Goal: Information Seeking & Learning: Learn about a topic

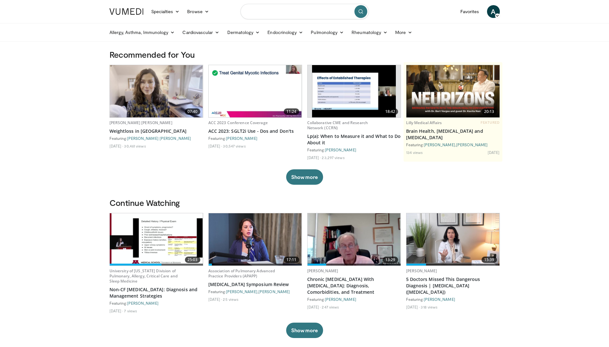
drag, startPoint x: 258, startPoint y: 17, endPoint x: 258, endPoint y: 9, distance: 8.0
click at [258, 17] on input "Search topics, interventions" at bounding box center [304, 11] width 128 height 15
type input "********"
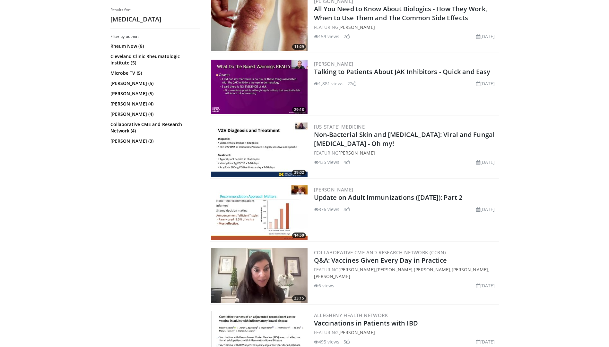
scroll to position [1091, 0]
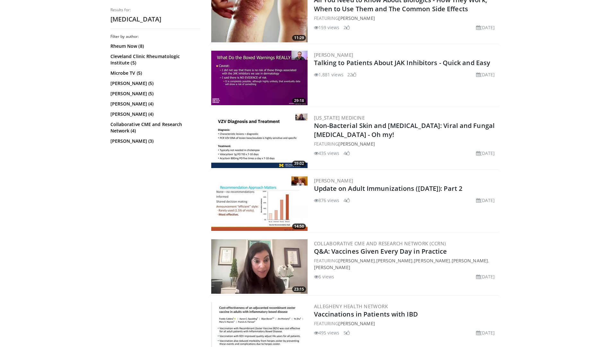
click at [255, 142] on img at bounding box center [259, 141] width 96 height 55
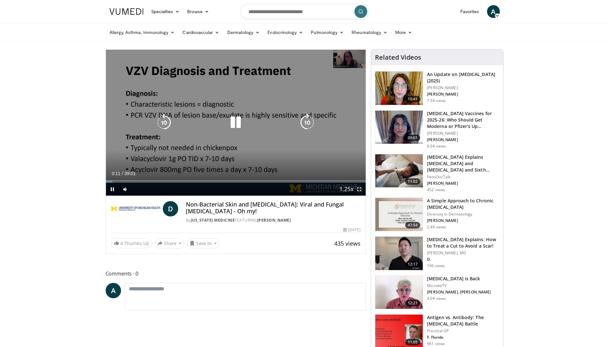
drag, startPoint x: 360, startPoint y: 191, endPoint x: 361, endPoint y: 214, distance: 23.8
click at [360, 191] on span "Video Player" at bounding box center [359, 189] width 13 height 13
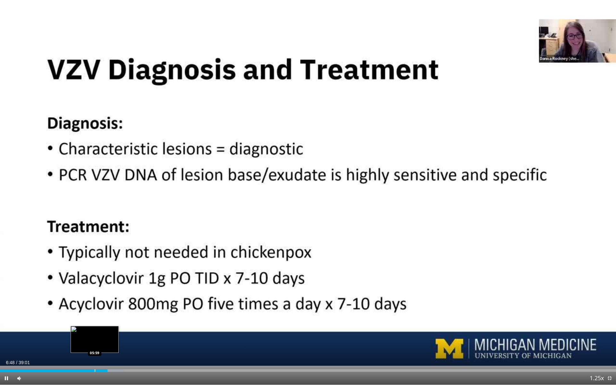
click at [95, 347] on div "Loaded : 20.08% 06:48 05:59" at bounding box center [308, 369] width 616 height 6
click at [86, 347] on div "Progress Bar" at bounding box center [86, 370] width 1 height 3
click at [79, 347] on div "Loaded : 16.52% 05:26 05:12" at bounding box center [308, 370] width 616 height 3
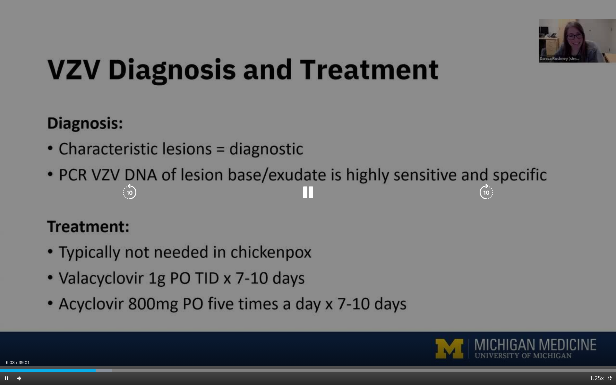
click at [131, 191] on icon "Video Player" at bounding box center [130, 193] width 18 height 18
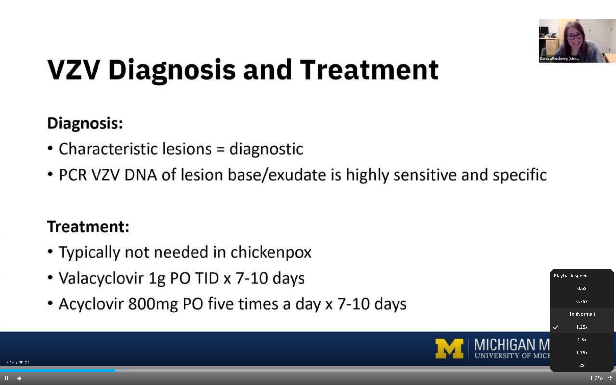
click at [581, 311] on li "1x" at bounding box center [582, 314] width 64 height 13
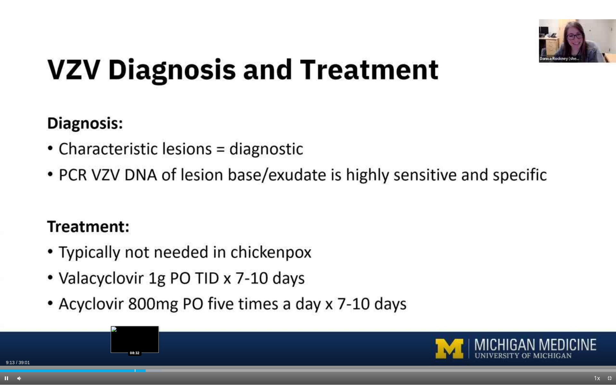
click at [135, 347] on div "09:13" at bounding box center [73, 370] width 146 height 3
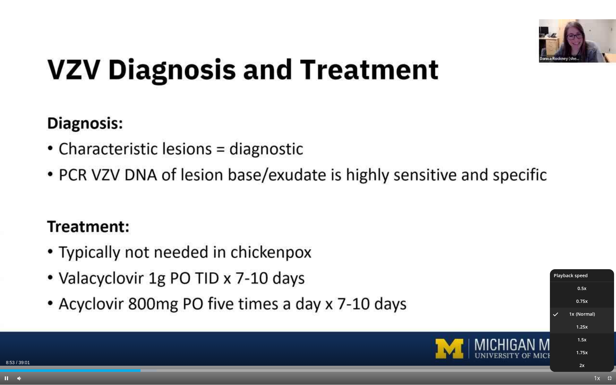
click at [583, 327] on span "1.25x" at bounding box center [582, 327] width 12 height 6
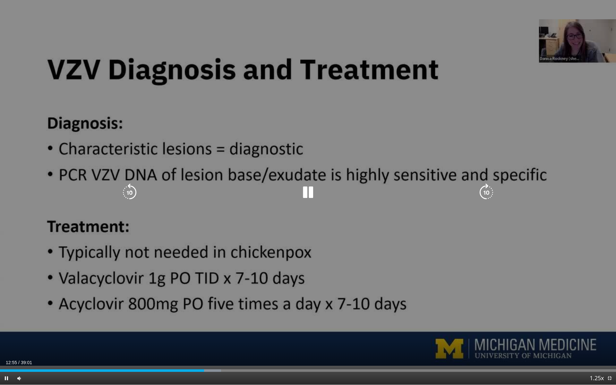
click at [306, 191] on icon "Video Player" at bounding box center [308, 193] width 18 height 18
click at [302, 191] on icon "Video Player" at bounding box center [308, 193] width 18 height 18
click at [133, 193] on icon "Video Player" at bounding box center [130, 193] width 18 height 18
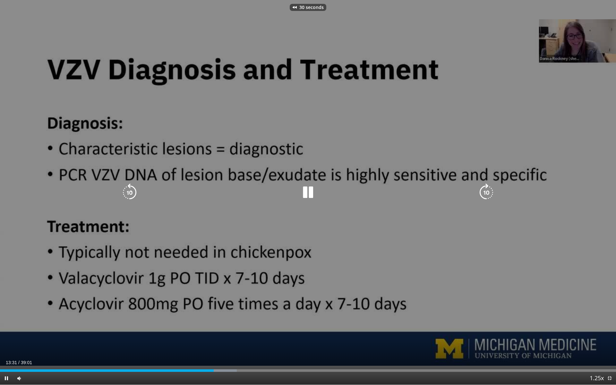
click at [133, 193] on icon "Video Player" at bounding box center [130, 193] width 18 height 18
click at [302, 197] on icon "Video Player" at bounding box center [308, 193] width 18 height 18
click at [308, 191] on icon "Video Player" at bounding box center [308, 193] width 18 height 18
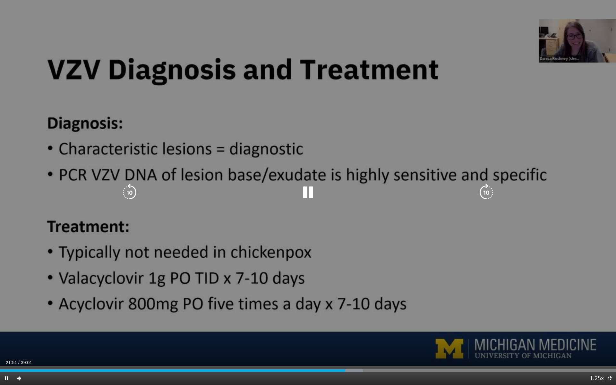
click at [310, 187] on icon "Video Player" at bounding box center [308, 193] width 18 height 18
click at [304, 191] on icon "Video Player" at bounding box center [308, 193] width 18 height 18
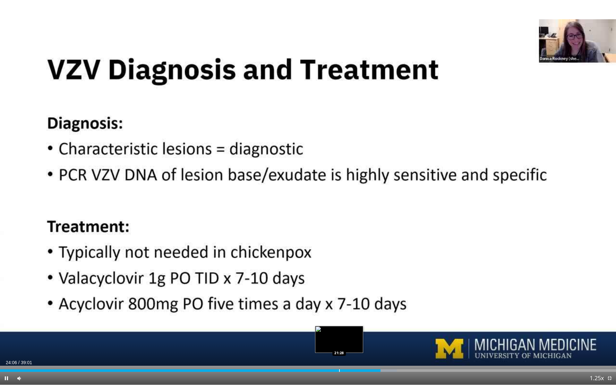
click at [339, 347] on div "Loaded : 64.41% 24:06 21:28" at bounding box center [308, 369] width 616 height 6
click at [319, 347] on div "Progress Bar" at bounding box center [319, 370] width 1 height 3
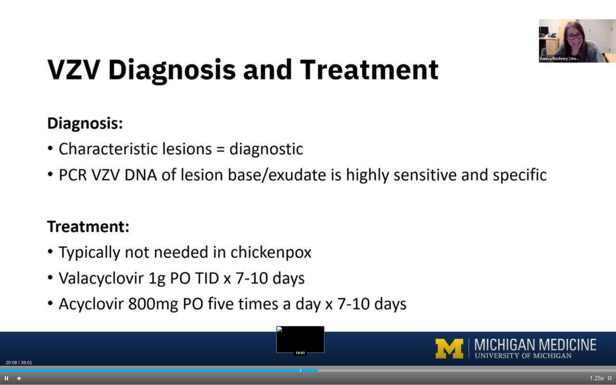
click at [299, 347] on div "Loaded : 52.12% 20:08 19:01" at bounding box center [308, 369] width 616 height 6
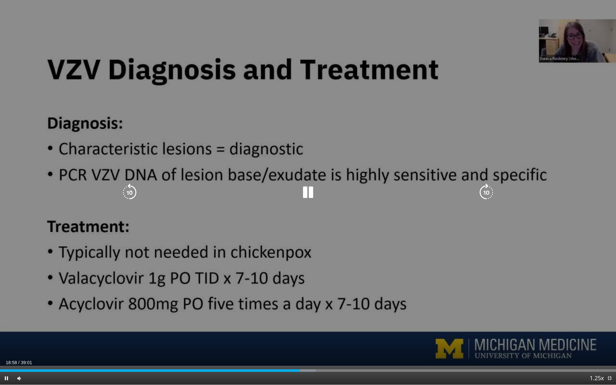
click at [316, 189] on icon "Video Player" at bounding box center [308, 193] width 18 height 18
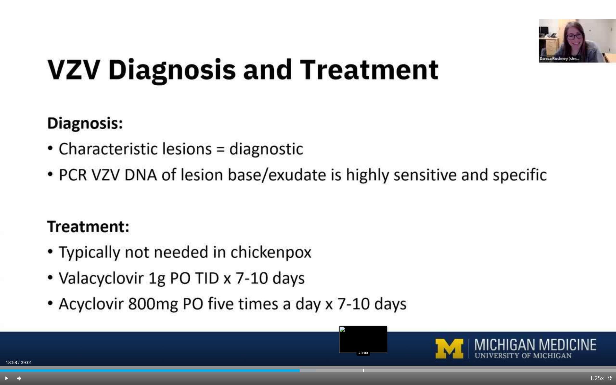
click at [363, 347] on div "Loaded : 51.26% 18:58 23:00" at bounding box center [308, 369] width 616 height 6
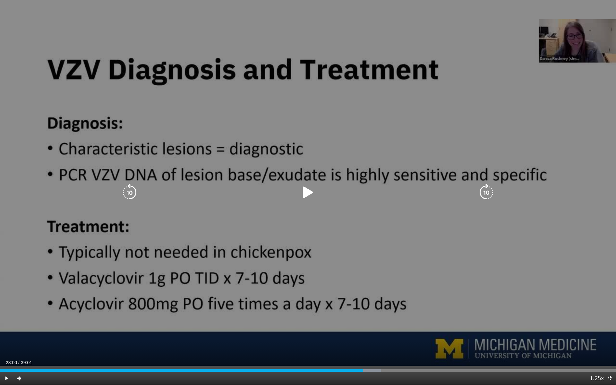
click at [314, 194] on icon "Video Player" at bounding box center [308, 193] width 18 height 18
click at [310, 186] on icon "Video Player" at bounding box center [308, 193] width 18 height 18
click at [307, 188] on icon "Video Player" at bounding box center [308, 193] width 18 height 18
click at [132, 187] on icon "Video Player" at bounding box center [130, 193] width 18 height 18
click at [306, 192] on icon "Video Player" at bounding box center [308, 193] width 18 height 18
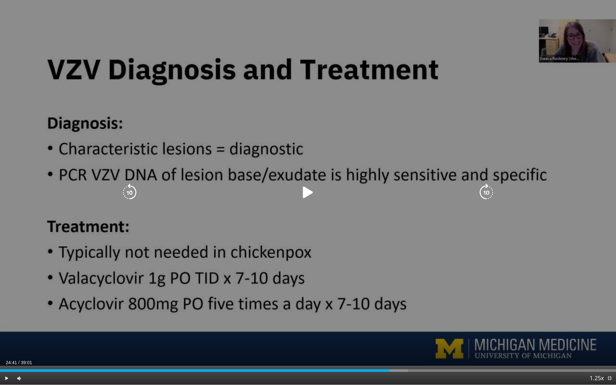
drag, startPoint x: 306, startPoint y: 198, endPoint x: 259, endPoint y: 208, distance: 48.1
click at [306, 198] on icon "Video Player" at bounding box center [308, 193] width 18 height 18
click at [312, 195] on icon "Video Player" at bounding box center [308, 193] width 18 height 18
click at [305, 191] on icon "Video Player" at bounding box center [308, 193] width 18 height 18
click at [139, 192] on div "Video Player" at bounding box center [308, 192] width 370 height 13
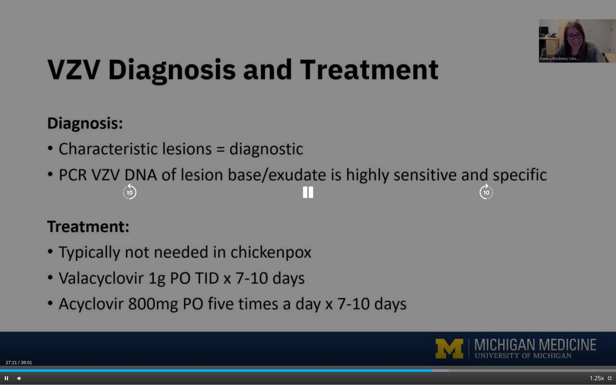
click at [133, 190] on icon "Video Player" at bounding box center [130, 193] width 18 height 18
click at [306, 195] on icon "Video Player" at bounding box center [308, 193] width 18 height 18
click at [309, 194] on icon "Video Player" at bounding box center [308, 193] width 18 height 18
drag, startPoint x: 306, startPoint y: 196, endPoint x: 328, endPoint y: 211, distance: 26.1
click at [306, 196] on icon "Video Player" at bounding box center [308, 193] width 18 height 18
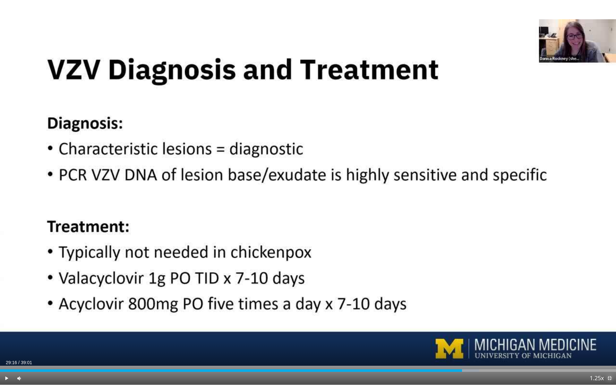
click at [608, 347] on span "Video Player" at bounding box center [609, 378] width 13 height 13
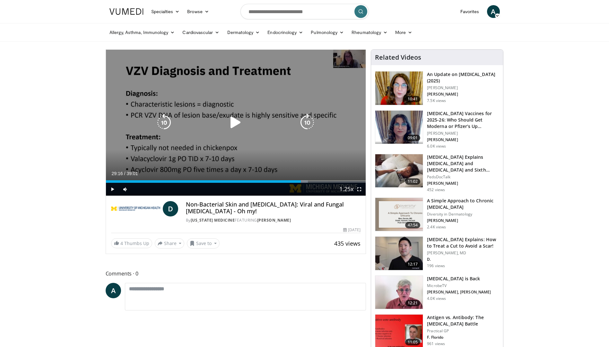
click at [235, 124] on icon "Video Player" at bounding box center [236, 123] width 18 height 18
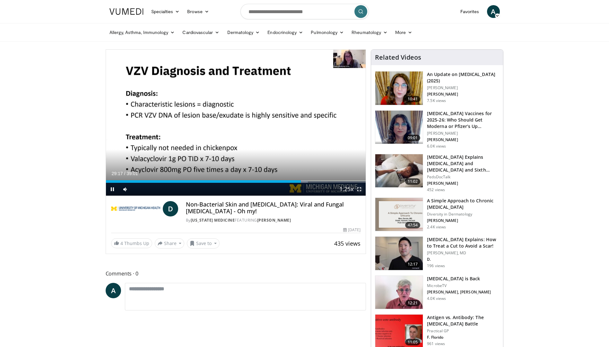
click at [359, 192] on span "Video Player" at bounding box center [359, 189] width 13 height 13
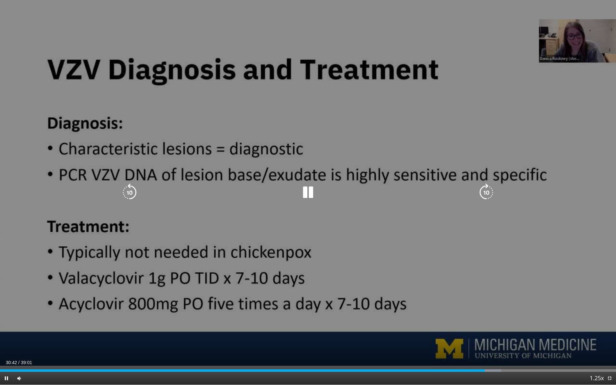
click at [310, 192] on icon "Video Player" at bounding box center [308, 193] width 18 height 18
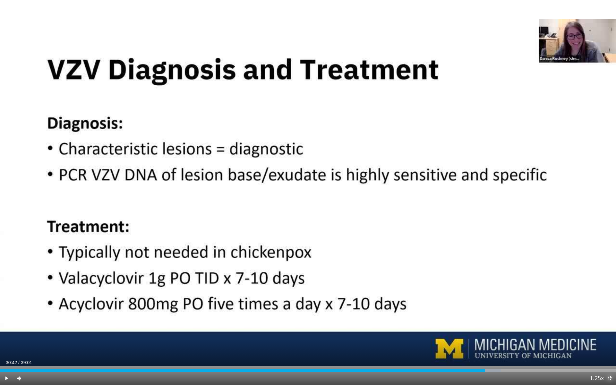
click at [608, 347] on span "Video Player" at bounding box center [609, 378] width 13 height 13
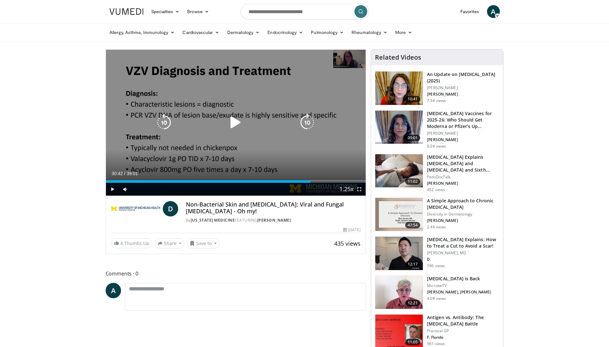
click at [239, 123] on icon "Video Player" at bounding box center [236, 123] width 18 height 18
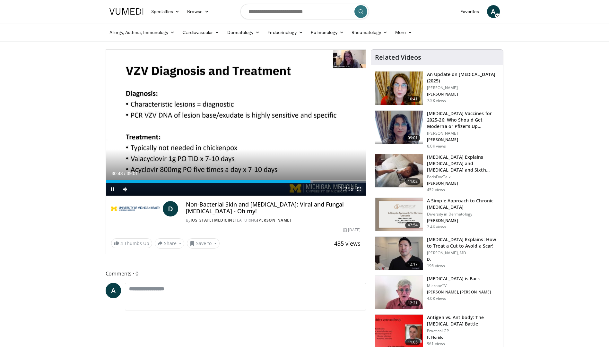
click at [360, 191] on span "Video Player" at bounding box center [359, 189] width 13 height 13
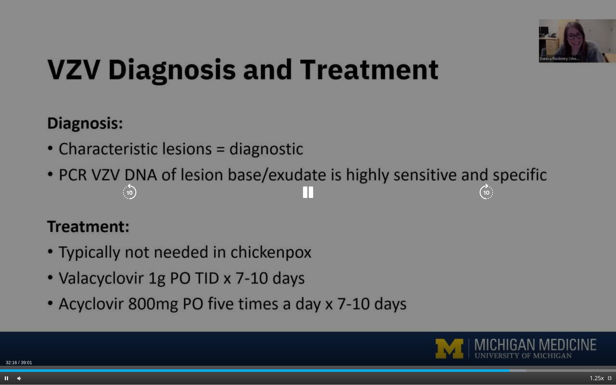
click at [133, 193] on icon "Video Player" at bounding box center [130, 193] width 18 height 18
click at [134, 194] on icon "Video Player" at bounding box center [130, 193] width 18 height 18
click at [124, 189] on icon "Video Player" at bounding box center [130, 193] width 18 height 18
click at [131, 191] on icon "Video Player" at bounding box center [130, 193] width 18 height 18
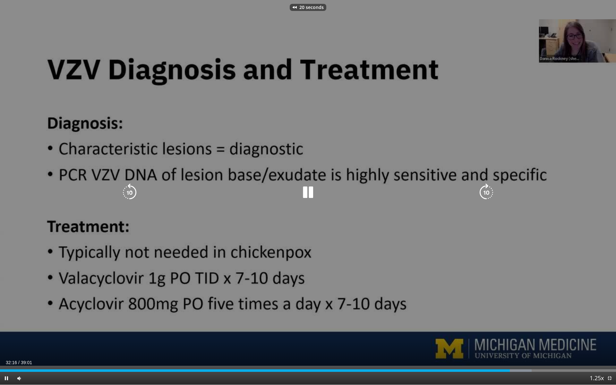
click at [131, 191] on icon "Video Player" at bounding box center [130, 193] width 18 height 18
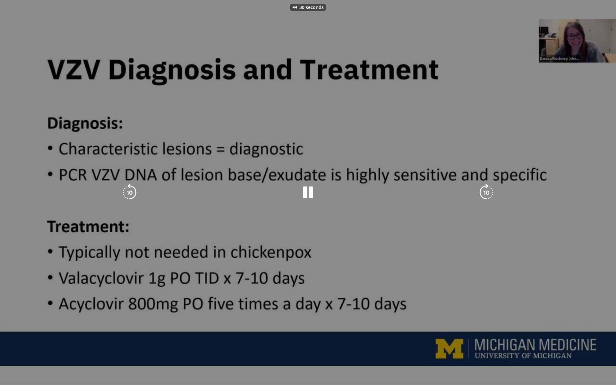
drag, startPoint x: 131, startPoint y: 191, endPoint x: 133, endPoint y: 207, distance: 16.8
click at [129, 216] on div "30 seconds Tap to unmute" at bounding box center [308, 192] width 616 height 385
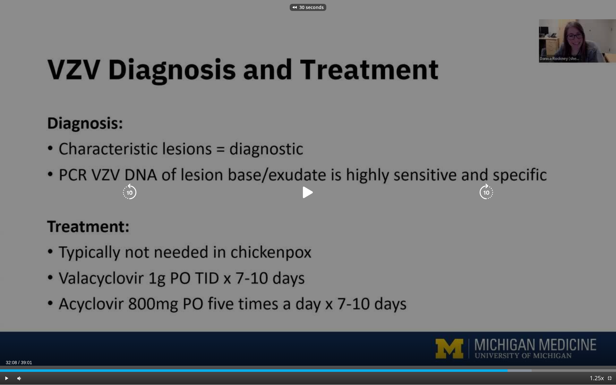
click at [131, 191] on icon "Video Player" at bounding box center [130, 193] width 18 height 18
click at [314, 194] on icon "Video Player" at bounding box center [308, 193] width 18 height 18
click at [129, 188] on icon "Video Player" at bounding box center [130, 193] width 18 height 18
click at [123, 190] on icon "Video Player" at bounding box center [130, 193] width 18 height 18
click at [126, 190] on icon "Video Player" at bounding box center [130, 193] width 18 height 18
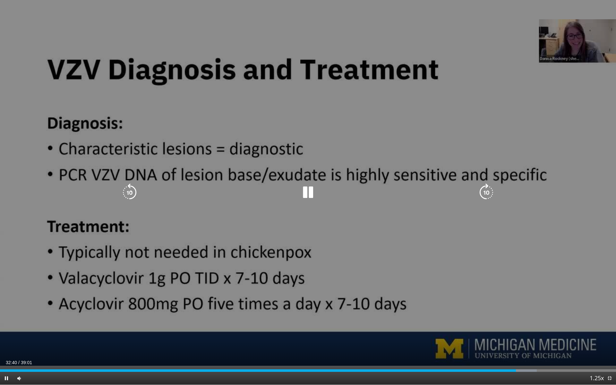
click at [132, 185] on icon "Video Player" at bounding box center [130, 193] width 18 height 18
click at [132, 194] on icon "Video Player" at bounding box center [130, 193] width 18 height 18
click at [127, 190] on icon "Video Player" at bounding box center [130, 193] width 18 height 18
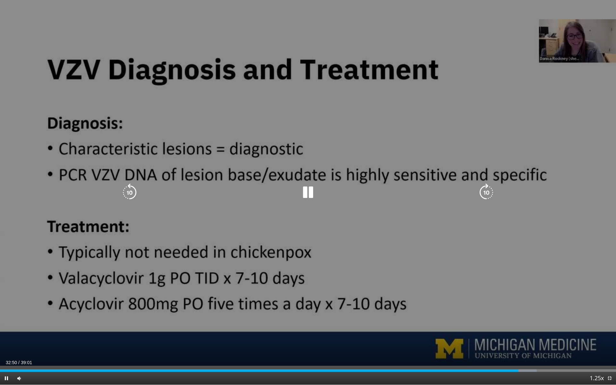
click at [315, 191] on icon "Video Player" at bounding box center [308, 193] width 18 height 18
click at [307, 190] on icon "Video Player" at bounding box center [308, 193] width 18 height 18
click at [308, 190] on icon "Video Player" at bounding box center [308, 193] width 18 height 18
click at [126, 200] on icon "Video Player" at bounding box center [130, 193] width 18 height 18
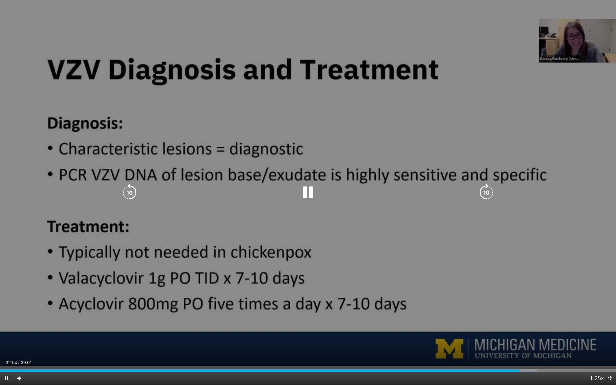
click at [135, 195] on icon "Video Player" at bounding box center [130, 193] width 18 height 18
click at [305, 188] on icon "Video Player" at bounding box center [308, 193] width 18 height 18
click at [307, 195] on icon "Video Player" at bounding box center [308, 193] width 18 height 18
click at [307, 194] on icon "Video Player" at bounding box center [308, 193] width 18 height 18
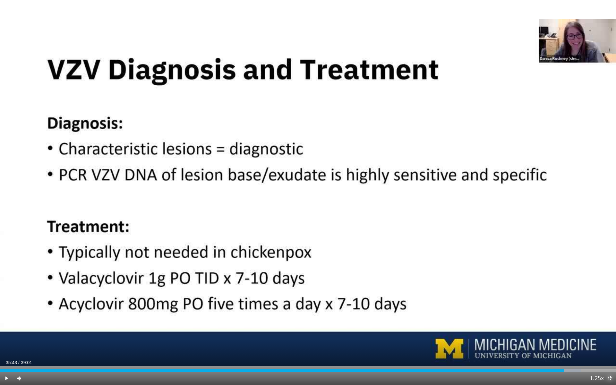
click at [608, 347] on span "Video Player" at bounding box center [609, 378] width 13 height 13
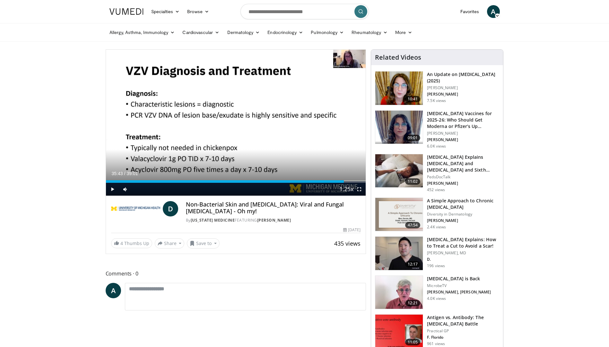
drag, startPoint x: 29, startPoint y: 91, endPoint x: 24, endPoint y: 79, distance: 13.7
click at [208, 246] on button "Save to" at bounding box center [203, 243] width 33 height 10
click at [213, 259] on span "Add to Favorites" at bounding box center [214, 257] width 39 height 7
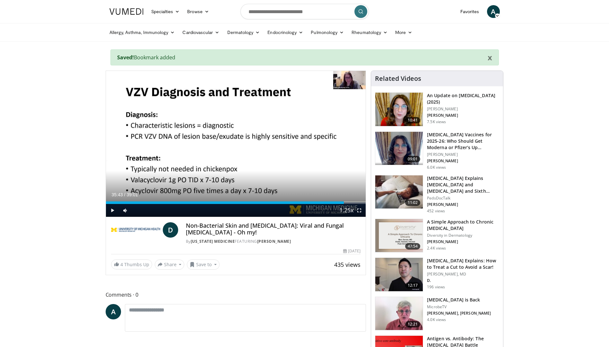
click at [175, 263] on button "Share" at bounding box center [170, 265] width 30 height 10
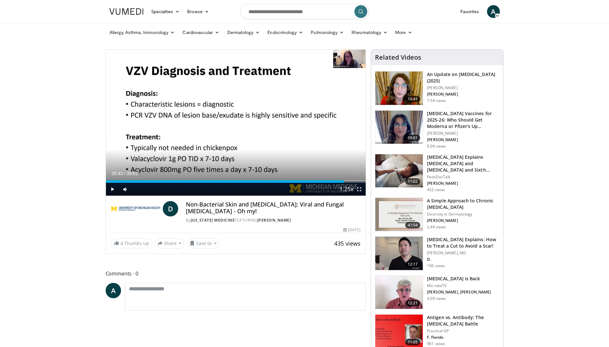
click at [127, 6] on link at bounding box center [127, 12] width 42 height 18
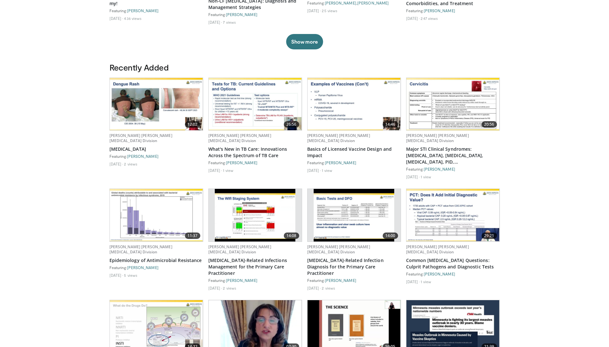
scroll to position [353, 0]
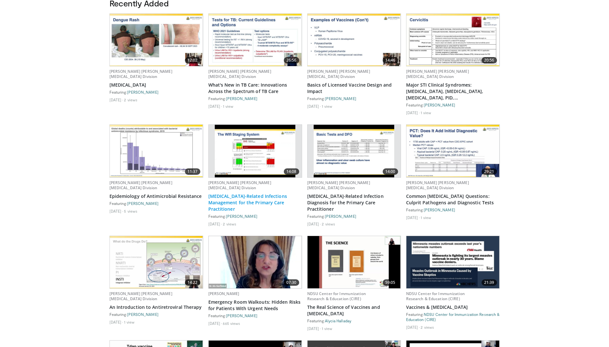
click at [260, 193] on link "[MEDICAL_DATA]-Related Infections Management for the Primary Care Practitioner" at bounding box center [255, 202] width 94 height 19
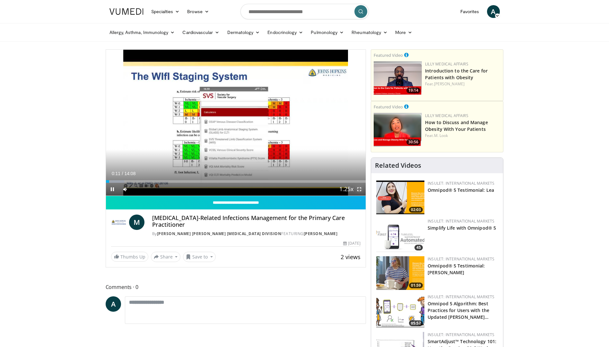
click at [359, 190] on span "Video Player" at bounding box center [359, 189] width 13 height 13
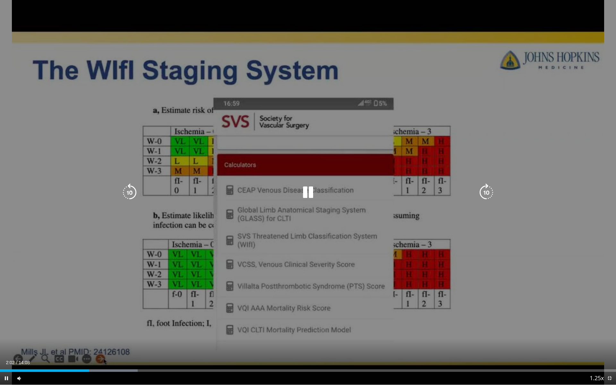
click at [309, 194] on icon "Video Player" at bounding box center [308, 193] width 18 height 18
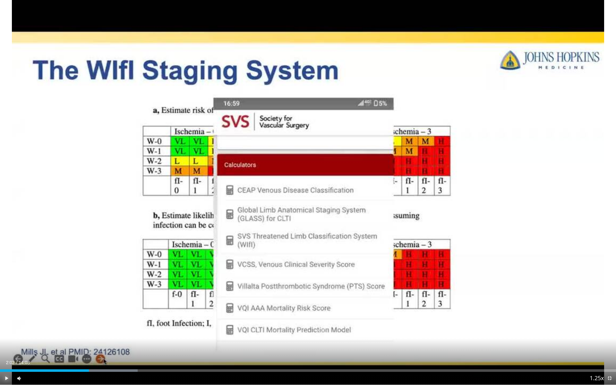
click at [5, 347] on span "Video Player" at bounding box center [6, 378] width 13 height 13
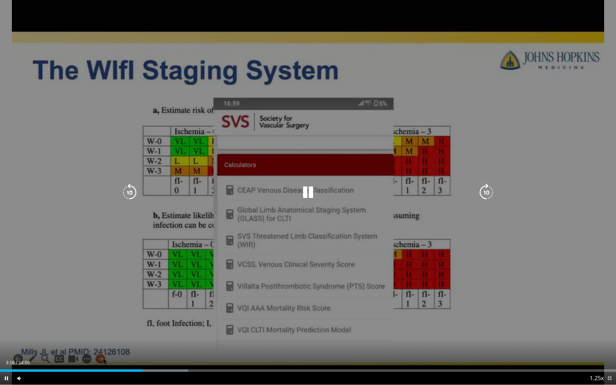
click at [127, 191] on icon "Video Player" at bounding box center [130, 193] width 18 height 18
click at [127, 191] on div "20 seconds Tap to unmute" at bounding box center [308, 192] width 616 height 385
click at [127, 191] on icon "Video Player" at bounding box center [130, 193] width 18 height 18
click at [128, 192] on div "30 seconds Tap to unmute" at bounding box center [308, 192] width 616 height 385
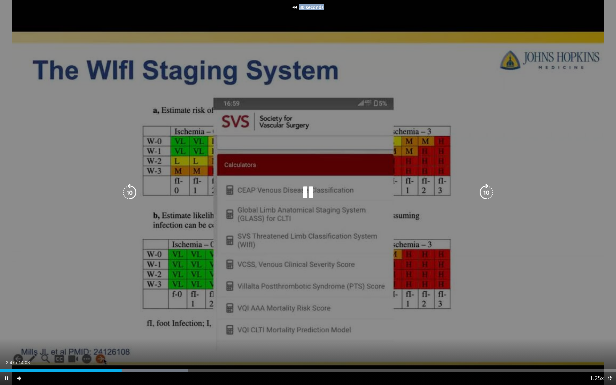
click at [128, 192] on icon "Video Player" at bounding box center [130, 193] width 18 height 18
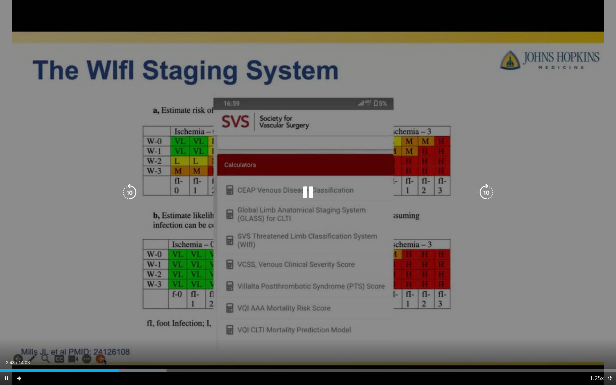
click at [137, 185] on icon "Video Player" at bounding box center [130, 193] width 18 height 18
click at [130, 194] on icon "Video Player" at bounding box center [130, 193] width 18 height 18
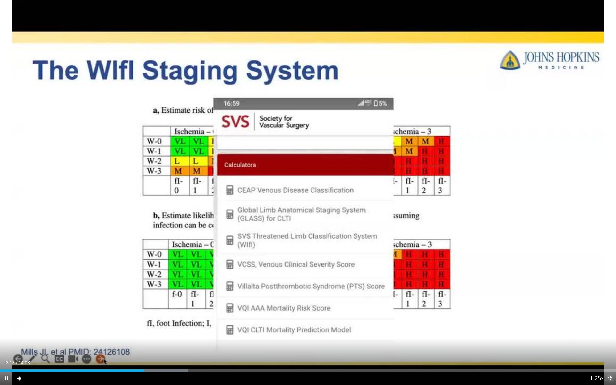
click at [608, 347] on span "Video Player" at bounding box center [609, 378] width 13 height 13
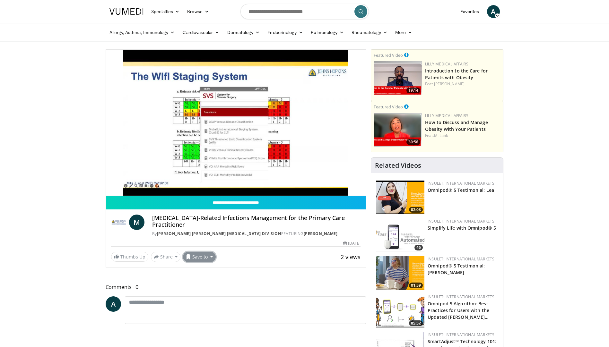
click at [198, 257] on button "Save to" at bounding box center [199, 257] width 33 height 10
click at [201, 270] on span "Add to Favorites" at bounding box center [210, 270] width 39 height 7
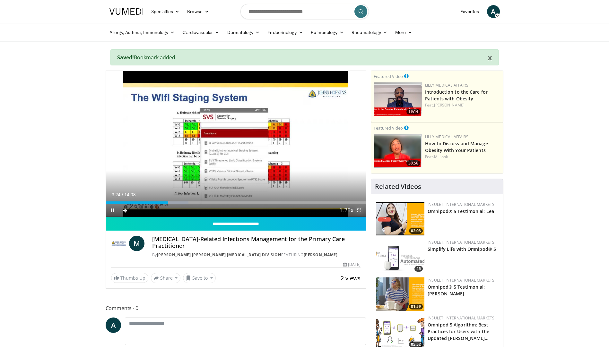
click at [361, 211] on span "Video Player" at bounding box center [359, 210] width 13 height 13
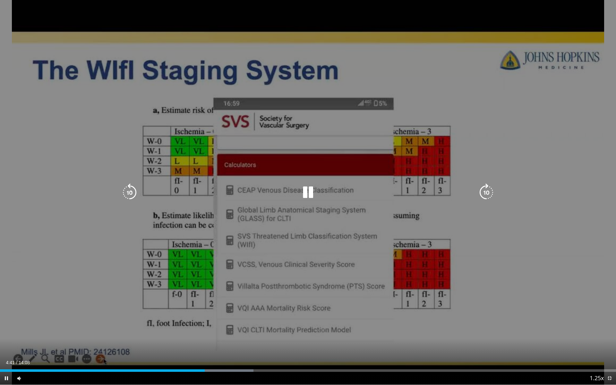
click at [131, 194] on icon "Video Player" at bounding box center [130, 193] width 18 height 18
click at [130, 194] on icon "Video Player" at bounding box center [130, 193] width 18 height 18
click at [131, 194] on icon "Video Player" at bounding box center [130, 193] width 18 height 18
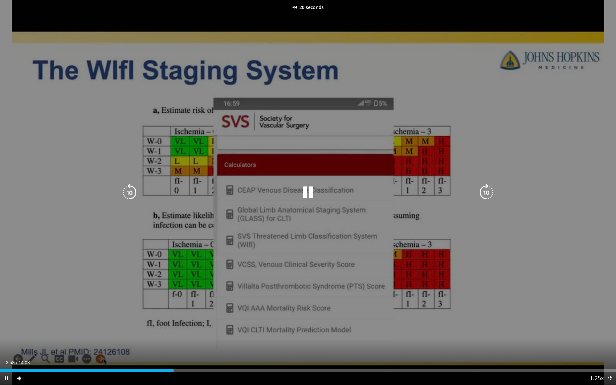
click at [131, 194] on icon "Video Player" at bounding box center [130, 193] width 18 height 18
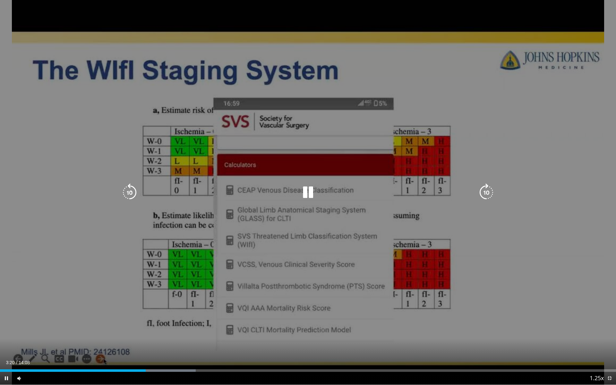
click at [310, 189] on icon "Video Player" at bounding box center [308, 193] width 18 height 18
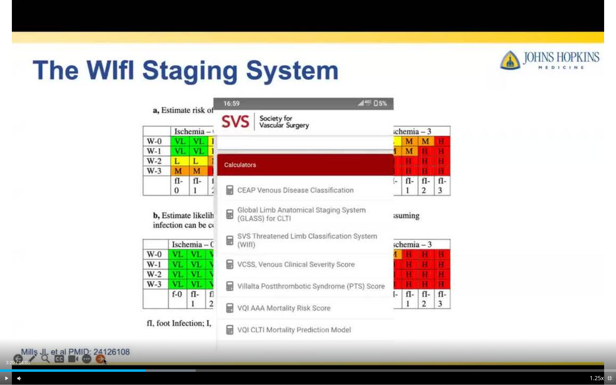
click at [608, 347] on span "Video Player" at bounding box center [609, 378] width 13 height 13
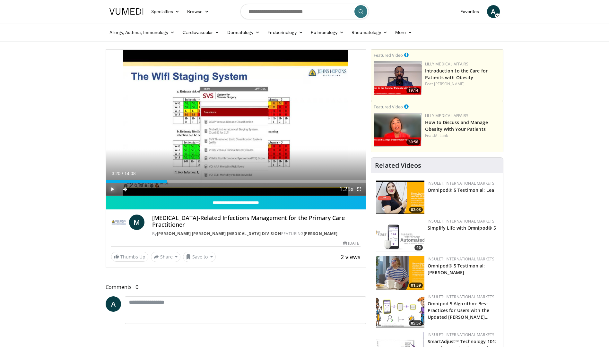
drag, startPoint x: 108, startPoint y: 191, endPoint x: 99, endPoint y: 193, distance: 9.1
click at [109, 191] on span "Video Player" at bounding box center [112, 189] width 13 height 13
click at [358, 189] on span "Video Player" at bounding box center [359, 189] width 13 height 13
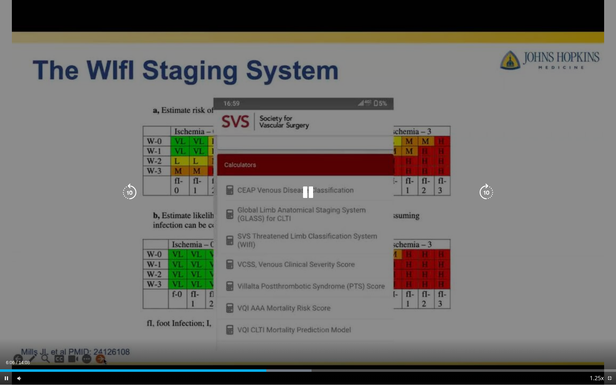
click at [132, 188] on icon "Video Player" at bounding box center [130, 193] width 18 height 18
click at [126, 196] on icon "Video Player" at bounding box center [130, 193] width 18 height 18
click at [127, 194] on icon "Video Player" at bounding box center [130, 193] width 18 height 18
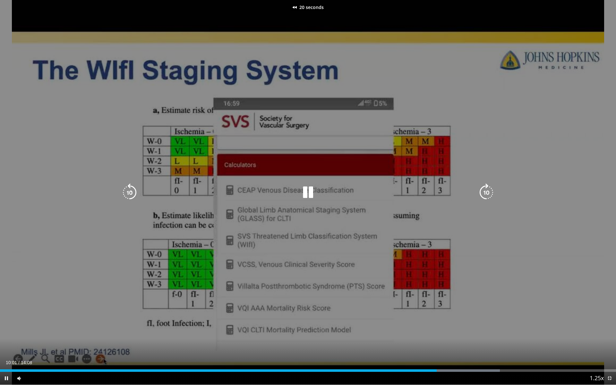
click at [127, 194] on icon "Video Player" at bounding box center [130, 193] width 18 height 18
click at [131, 185] on icon "Video Player" at bounding box center [130, 193] width 18 height 18
click at [132, 194] on icon "Video Player" at bounding box center [130, 193] width 18 height 18
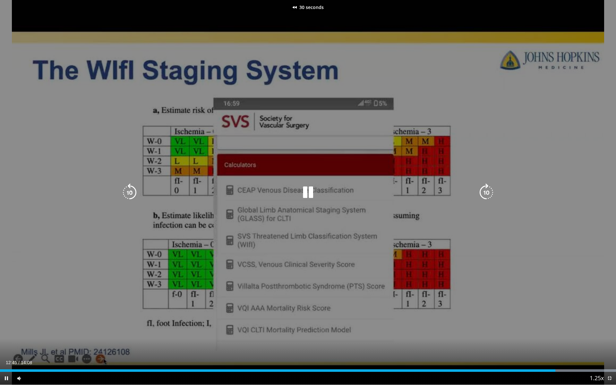
click at [132, 194] on icon "Video Player" at bounding box center [130, 193] width 18 height 18
click at [120, 188] on div "60 seconds Tap to unmute" at bounding box center [308, 192] width 616 height 385
click at [127, 190] on icon "Video Player" at bounding box center [130, 193] width 18 height 18
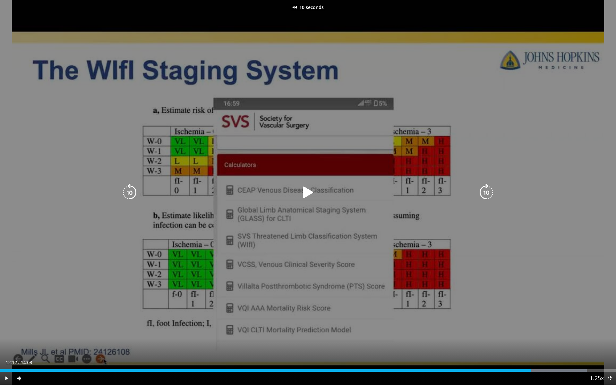
click at [127, 190] on icon "Video Player" at bounding box center [130, 193] width 18 height 18
click at [309, 192] on icon "Video Player" at bounding box center [308, 193] width 18 height 18
click at [310, 186] on icon "Video Player" at bounding box center [308, 193] width 18 height 18
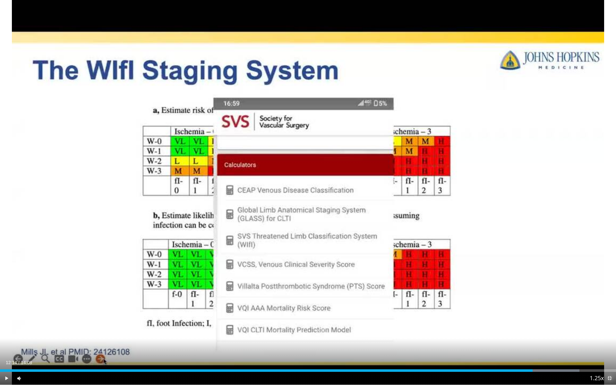
click at [608, 347] on span "Video Player" at bounding box center [609, 378] width 13 height 13
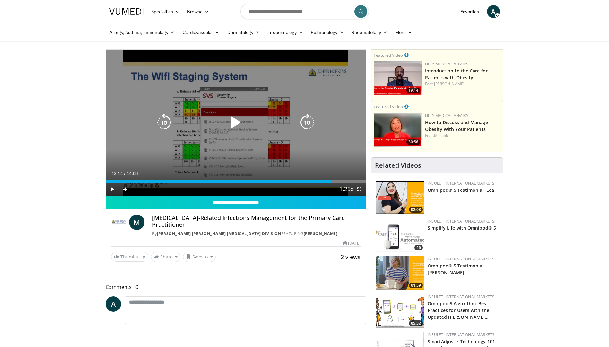
click at [230, 123] on icon "Video Player" at bounding box center [236, 123] width 18 height 18
drag, startPoint x: 361, startPoint y: 191, endPoint x: 362, endPoint y: 215, distance: 24.1
click at [361, 191] on span "Video Player" at bounding box center [359, 189] width 13 height 13
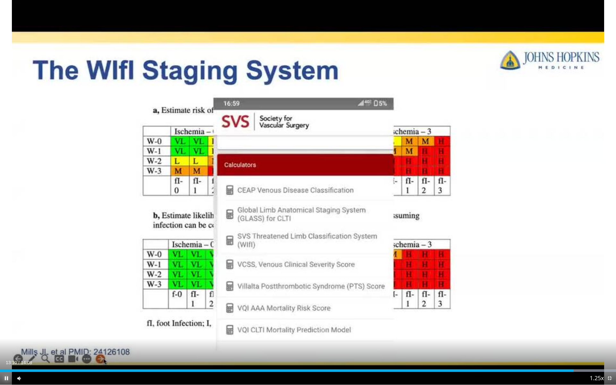
click at [6, 347] on span "Video Player" at bounding box center [6, 378] width 13 height 13
click at [7, 347] on span "Video Player" at bounding box center [6, 378] width 13 height 13
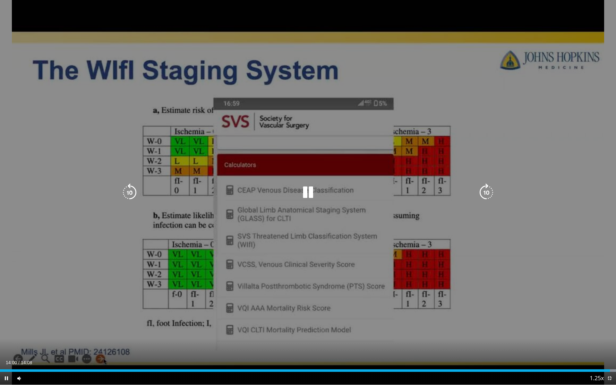
click at [133, 190] on icon "Video Player" at bounding box center [130, 193] width 18 height 18
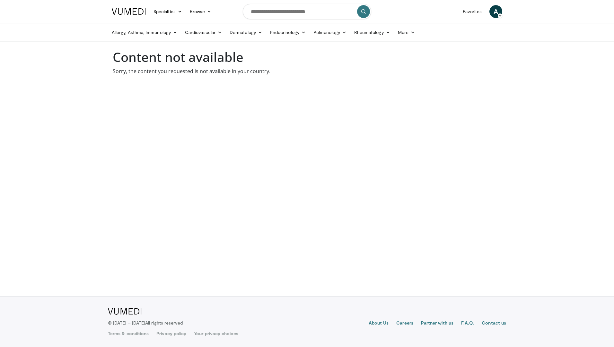
drag, startPoint x: 52, startPoint y: 170, endPoint x: 24, endPoint y: 70, distance: 104.7
click at [51, 169] on body "Specialties Adult & Family Medicine Allergy, [MEDICAL_DATA], Immunology Anesthe…" at bounding box center [307, 173] width 614 height 347
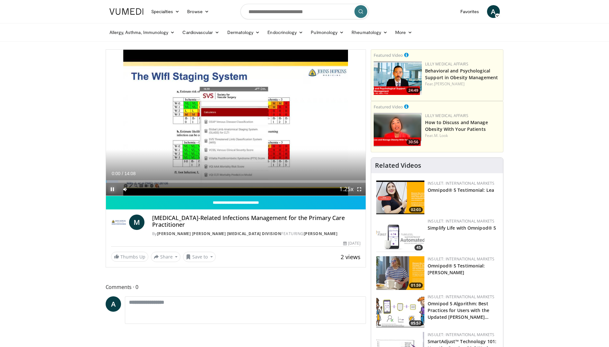
click at [109, 191] on span "Video Player" at bounding box center [112, 189] width 13 height 13
click at [211, 259] on button "Save to" at bounding box center [199, 257] width 33 height 10
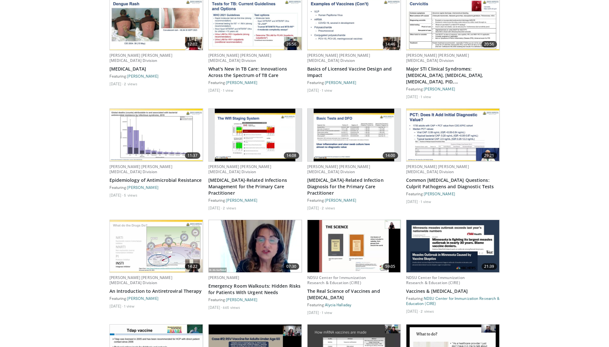
scroll to position [353, 0]
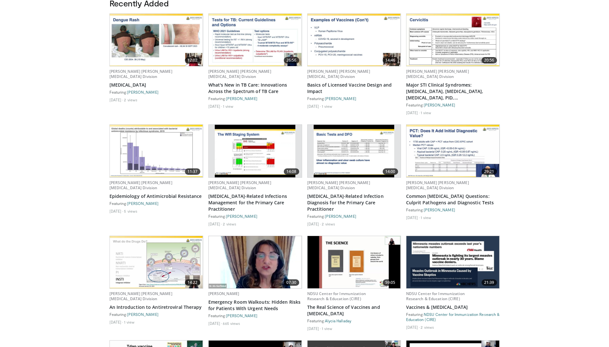
click at [463, 144] on img at bounding box center [452, 151] width 93 height 52
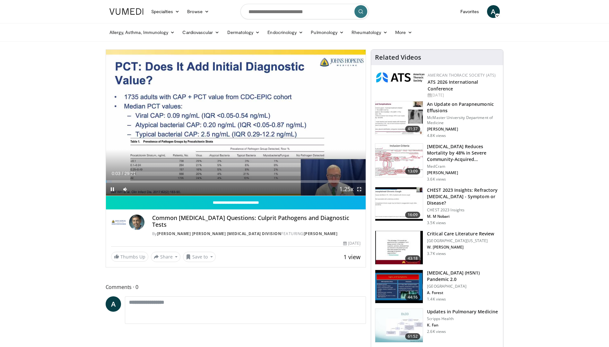
click at [358, 189] on span "Video Player" at bounding box center [359, 189] width 13 height 13
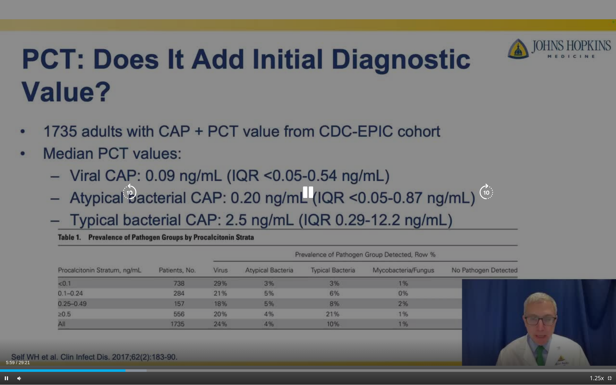
drag, startPoint x: 309, startPoint y: 190, endPoint x: 305, endPoint y: 190, distance: 4.8
click at [310, 190] on icon "Video Player" at bounding box center [308, 193] width 18 height 18
click at [307, 195] on icon "Video Player" at bounding box center [308, 193] width 18 height 18
click at [305, 194] on icon "Video Player" at bounding box center [308, 193] width 18 height 18
click at [307, 194] on icon "Video Player" at bounding box center [308, 193] width 18 height 18
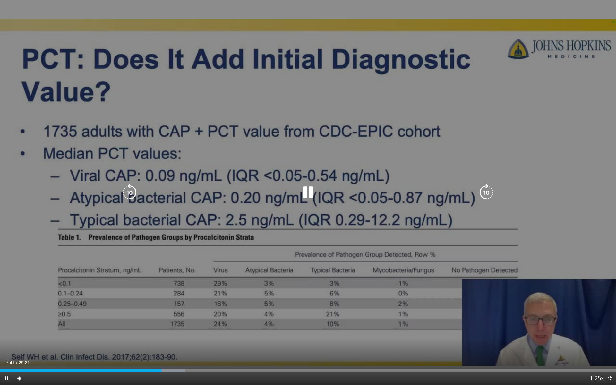
click at [307, 194] on icon "Video Player" at bounding box center [308, 193] width 18 height 18
click at [311, 194] on icon "Video Player" at bounding box center [308, 193] width 18 height 18
click at [307, 191] on icon "Video Player" at bounding box center [308, 193] width 18 height 18
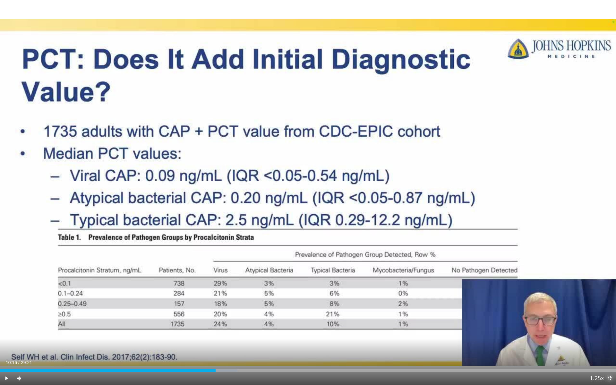
click at [608, 347] on span "Video Player" at bounding box center [609, 378] width 13 height 13
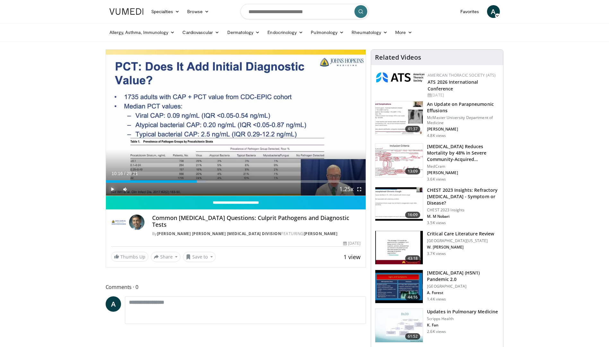
click at [112, 186] on span "Video Player" at bounding box center [112, 189] width 13 height 13
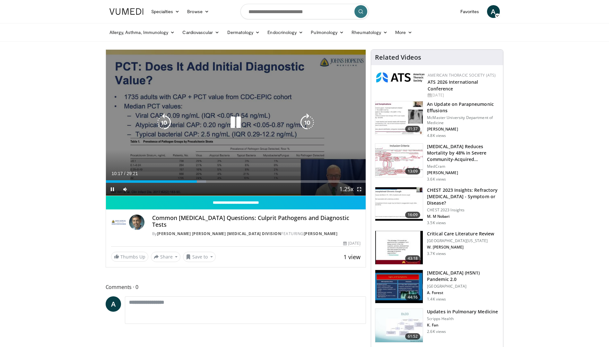
drag, startPoint x: 357, startPoint y: 192, endPoint x: 358, endPoint y: 216, distance: 24.1
click at [357, 193] on span "Video Player" at bounding box center [359, 189] width 13 height 13
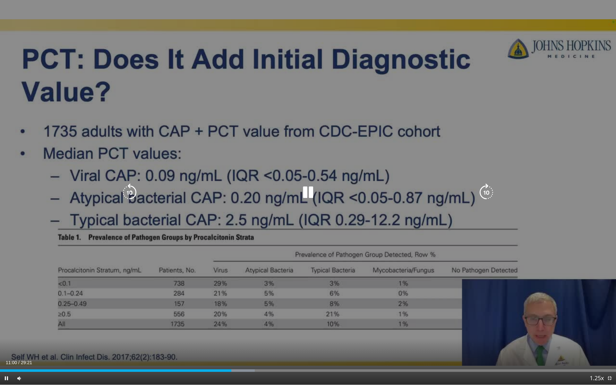
click at [311, 192] on icon "Video Player" at bounding box center [308, 193] width 18 height 18
click at [311, 189] on icon "Video Player" at bounding box center [308, 193] width 18 height 18
click at [307, 192] on icon "Video Player" at bounding box center [308, 193] width 18 height 18
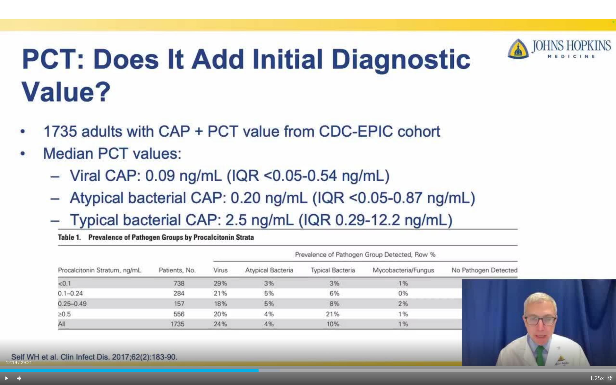
click at [608, 347] on span "Video Player" at bounding box center [609, 378] width 13 height 13
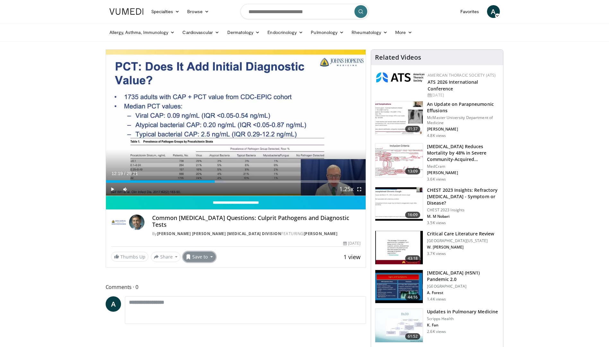
click at [209, 256] on button "Save to" at bounding box center [199, 257] width 33 height 10
click at [212, 271] on span "Add to Favorites" at bounding box center [210, 270] width 39 height 7
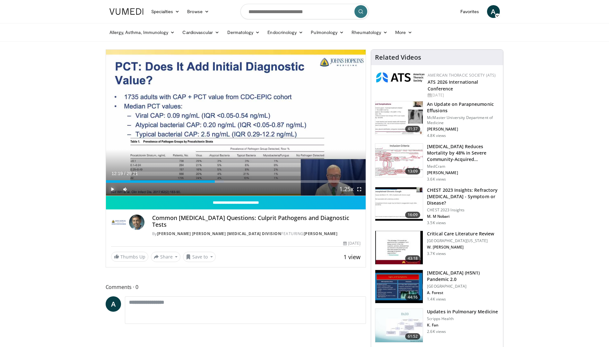
click at [110, 188] on span "Video Player" at bounding box center [112, 189] width 13 height 13
click at [112, 190] on span "Video Player" at bounding box center [112, 189] width 13 height 13
click at [359, 188] on span "Video Player" at bounding box center [359, 189] width 13 height 13
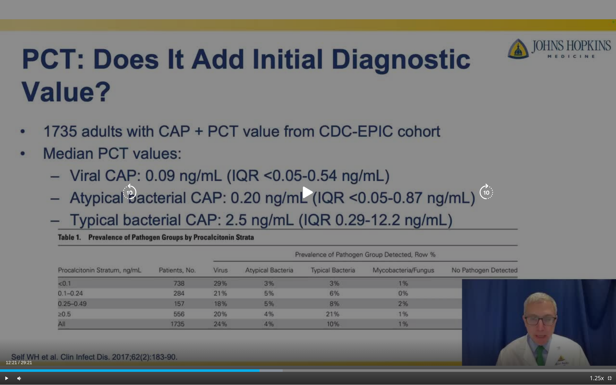
click at [308, 194] on icon "Video Player" at bounding box center [308, 193] width 18 height 18
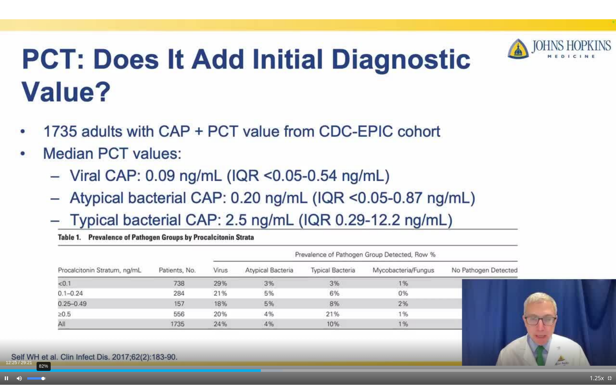
drag, startPoint x: 38, startPoint y: 380, endPoint x: 43, endPoint y: 380, distance: 5.2
click at [43, 347] on div "82%" at bounding box center [36, 378] width 22 height 13
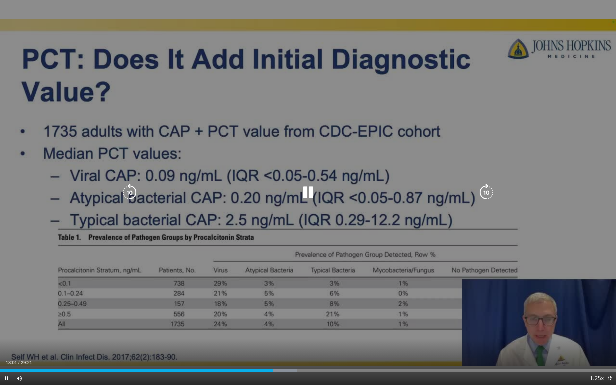
click at [301, 201] on icon "Video Player" at bounding box center [308, 193] width 18 height 18
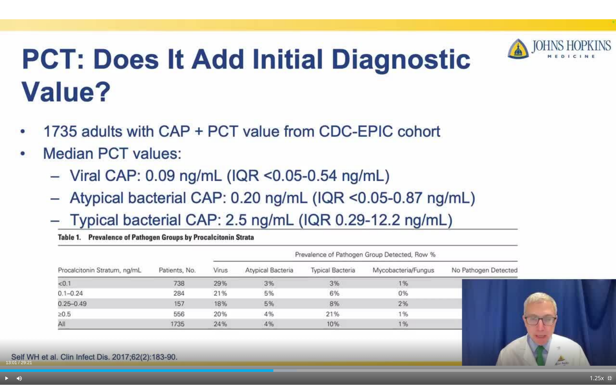
click at [608, 347] on span "Video Player" at bounding box center [609, 378] width 13 height 13
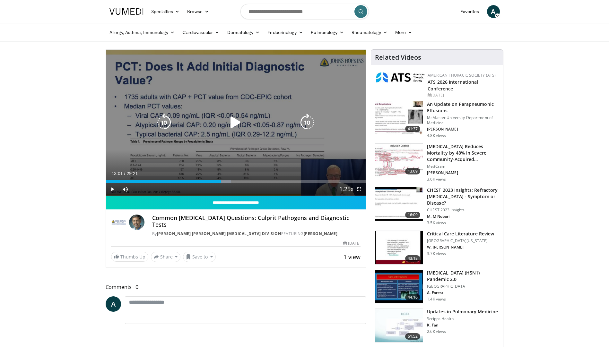
click at [238, 120] on icon "Video Player" at bounding box center [236, 123] width 18 height 18
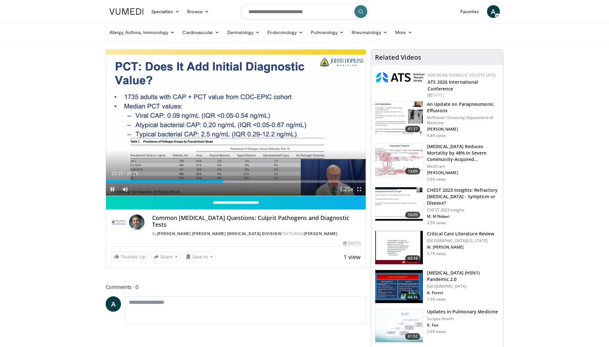
click at [111, 191] on span "Video Player" at bounding box center [112, 189] width 13 height 13
click at [113, 191] on span "Video Player" at bounding box center [112, 189] width 13 height 13
click at [362, 189] on span "Video Player" at bounding box center [359, 189] width 13 height 13
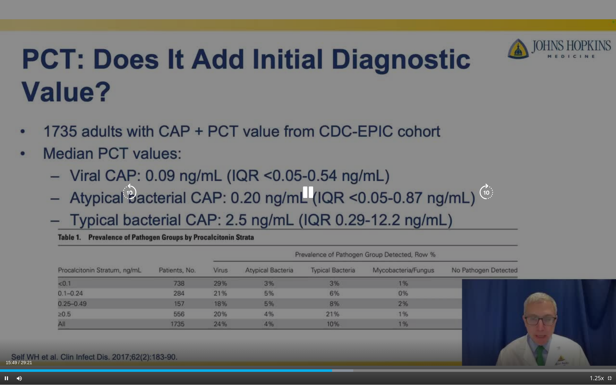
click at [306, 194] on icon "Video Player" at bounding box center [308, 193] width 18 height 18
click at [297, 198] on div "Video Player" at bounding box center [308, 192] width 370 height 13
click at [306, 194] on icon "Video Player" at bounding box center [308, 193] width 18 height 18
click at [310, 194] on icon "Video Player" at bounding box center [308, 193] width 18 height 18
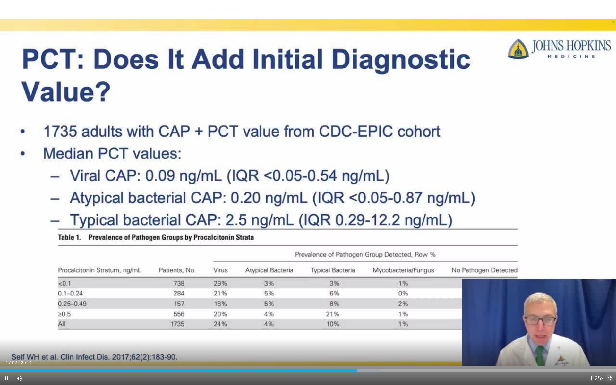
click at [608, 347] on span "Video Player" at bounding box center [609, 378] width 13 height 13
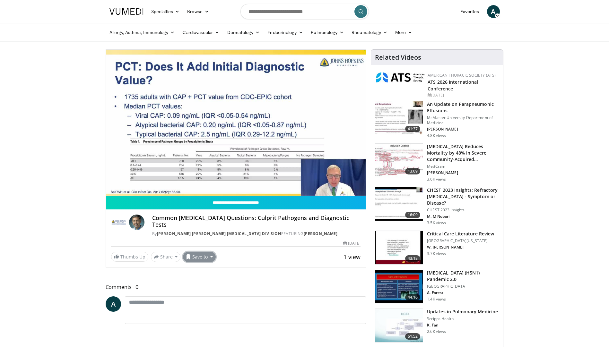
click at [209, 257] on button "Save to" at bounding box center [199, 257] width 33 height 10
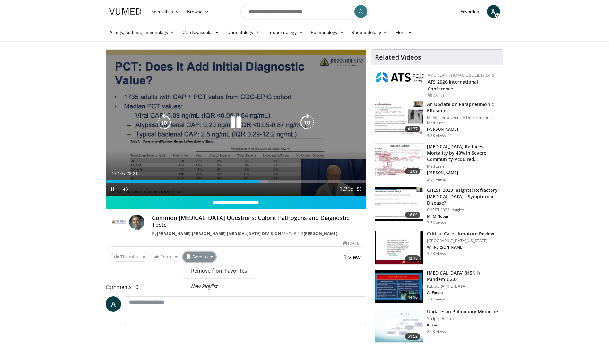
click at [234, 122] on icon "Video Player" at bounding box center [236, 123] width 18 height 18
click at [237, 122] on icon "Video Player" at bounding box center [236, 123] width 18 height 18
